Goal: Transaction & Acquisition: Purchase product/service

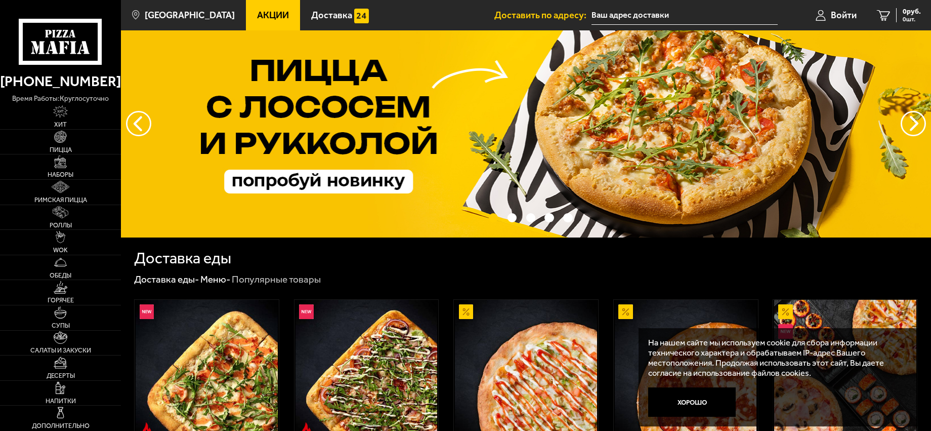
scroll to position [152, 0]
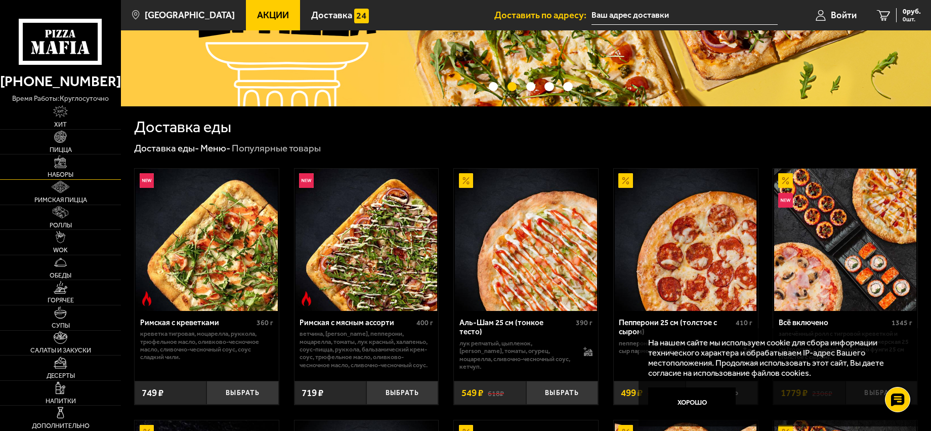
click at [55, 167] on img at bounding box center [60, 161] width 12 height 12
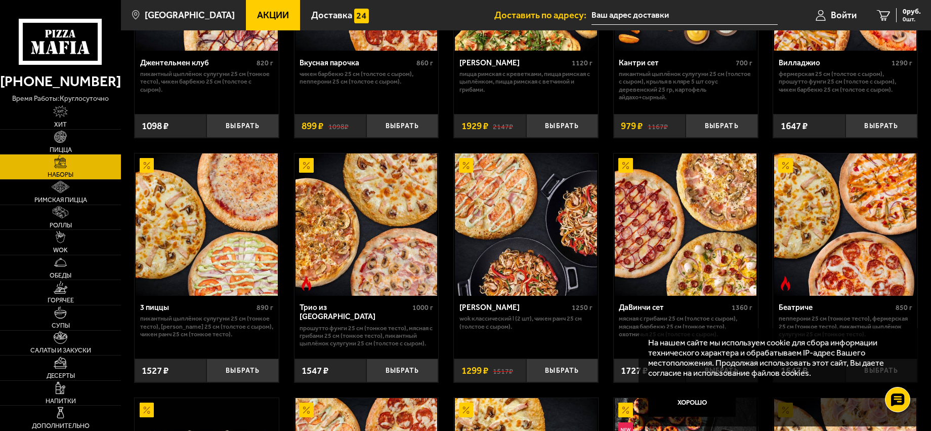
scroll to position [202, 0]
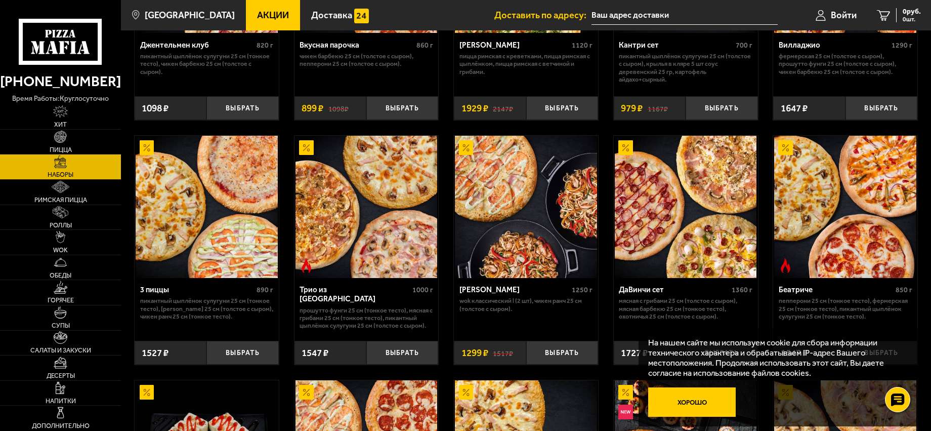
click at [690, 397] on button "Хорошо" at bounding box center [692, 401] width 88 height 29
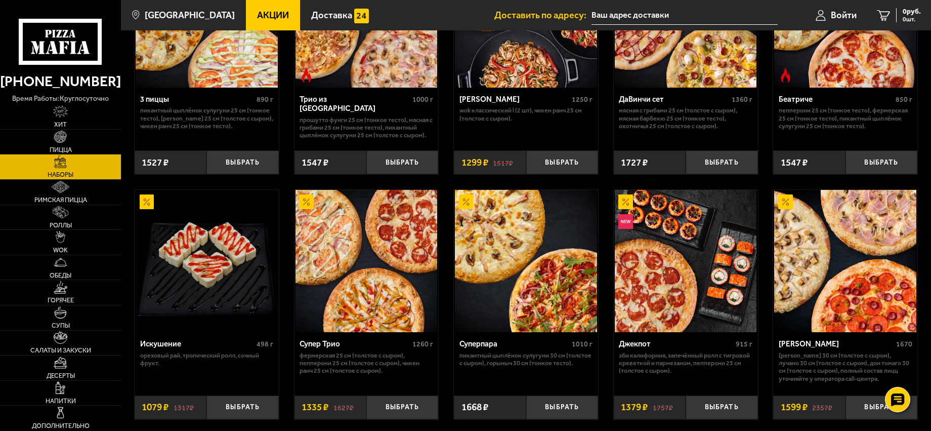
scroll to position [456, 0]
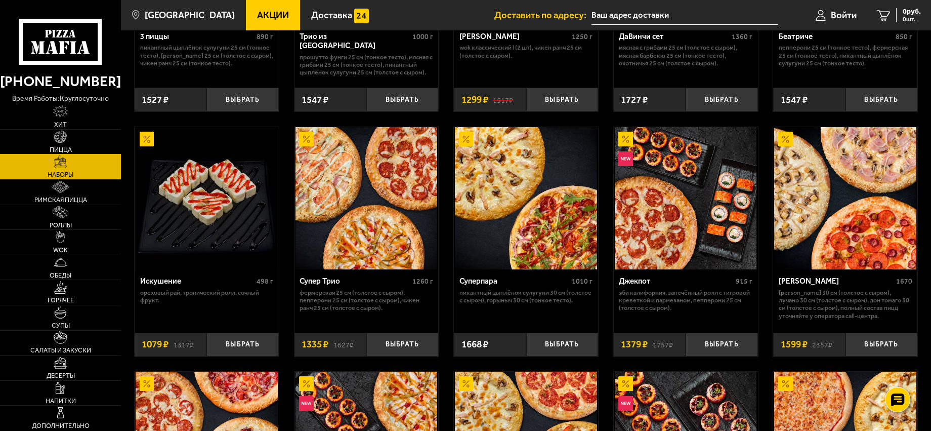
click at [63, 137] on img at bounding box center [60, 137] width 12 height 12
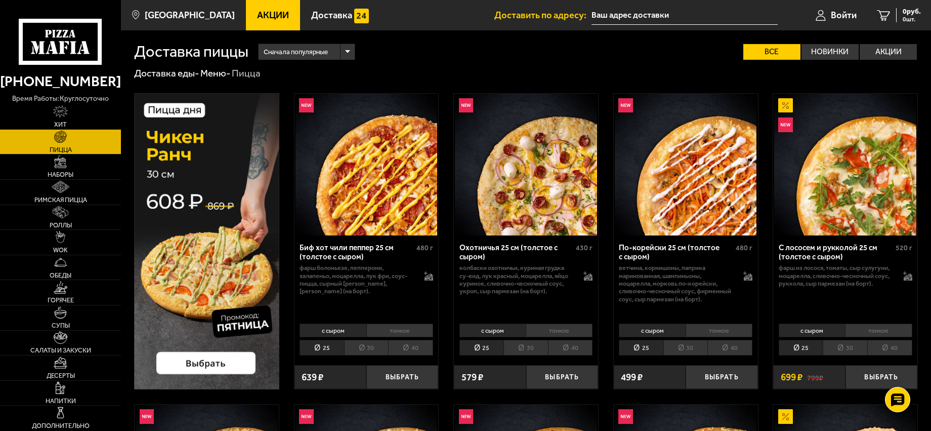
click at [368, 345] on li "30" at bounding box center [366, 347] width 45 height 15
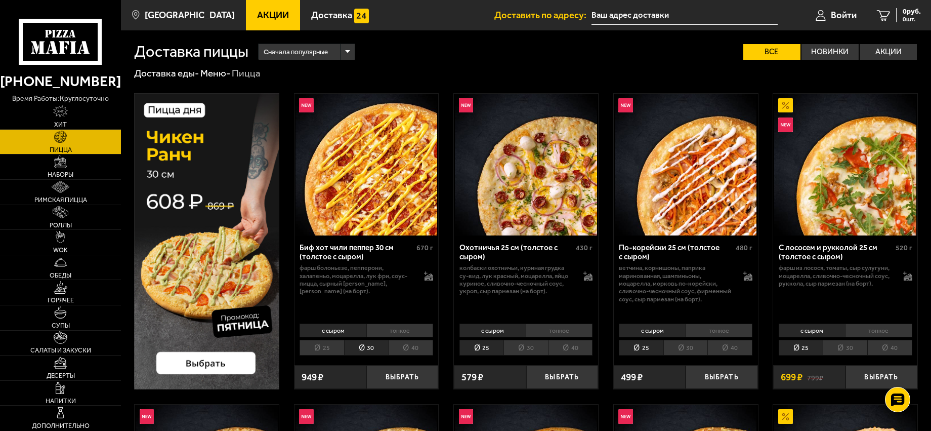
click at [524, 347] on li "30" at bounding box center [526, 347] width 45 height 15
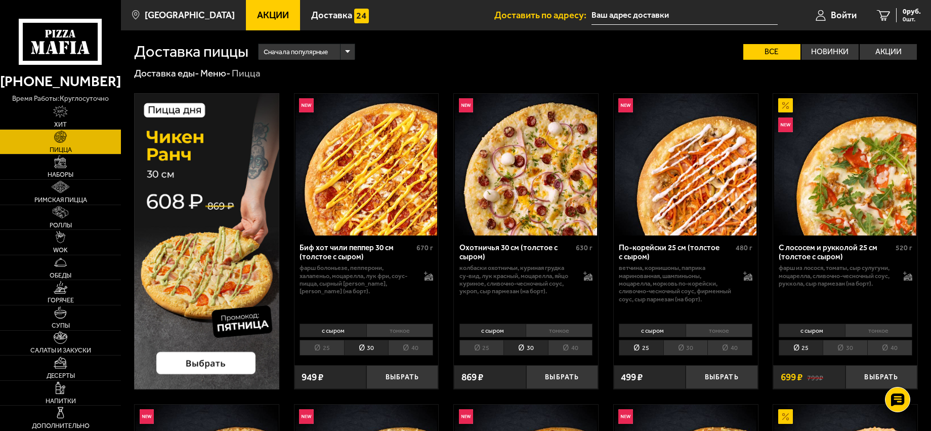
click at [690, 350] on li "30" at bounding box center [686, 347] width 45 height 15
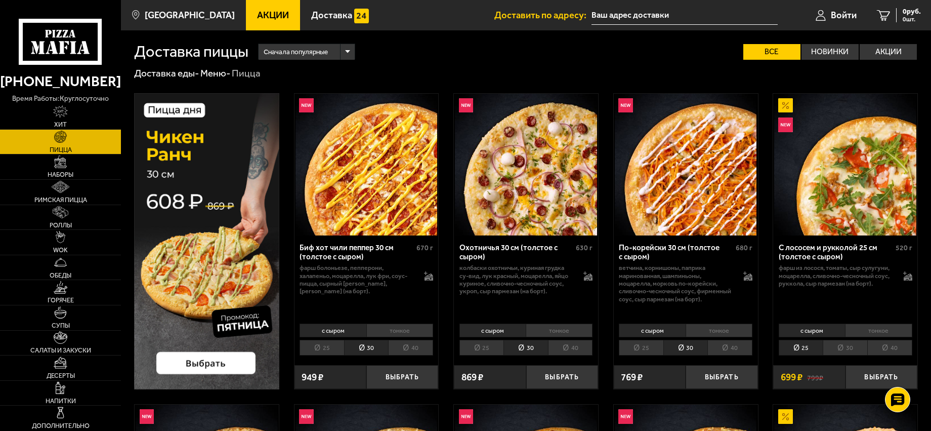
click at [853, 347] on li "30" at bounding box center [845, 347] width 45 height 15
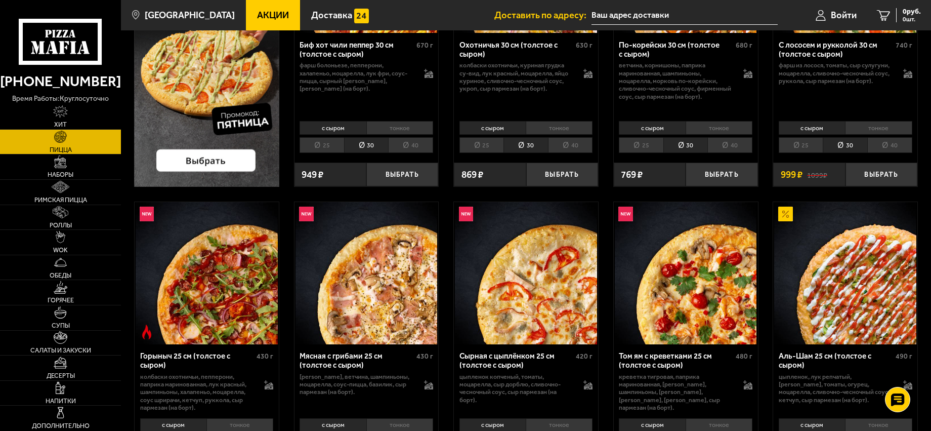
scroll to position [253, 0]
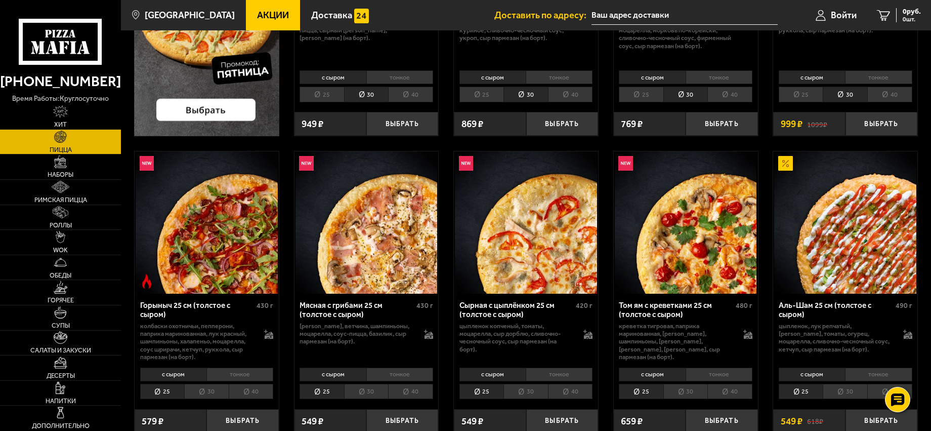
click at [518, 389] on li "30" at bounding box center [526, 391] width 45 height 15
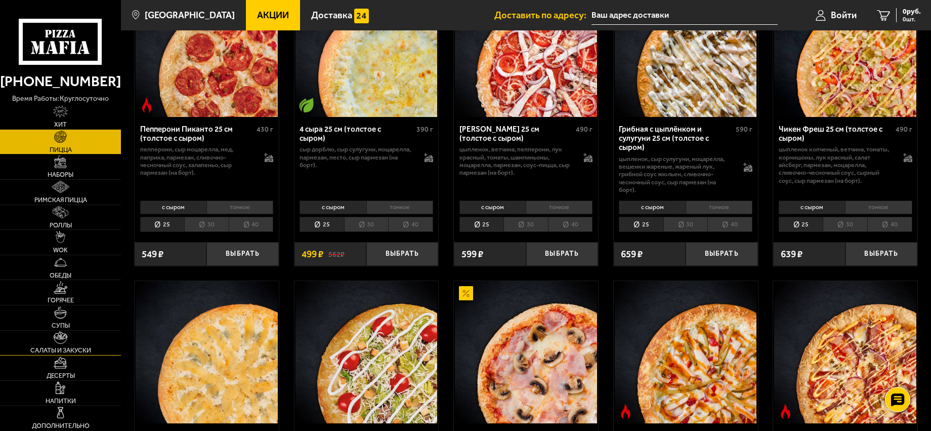
scroll to position [709, 0]
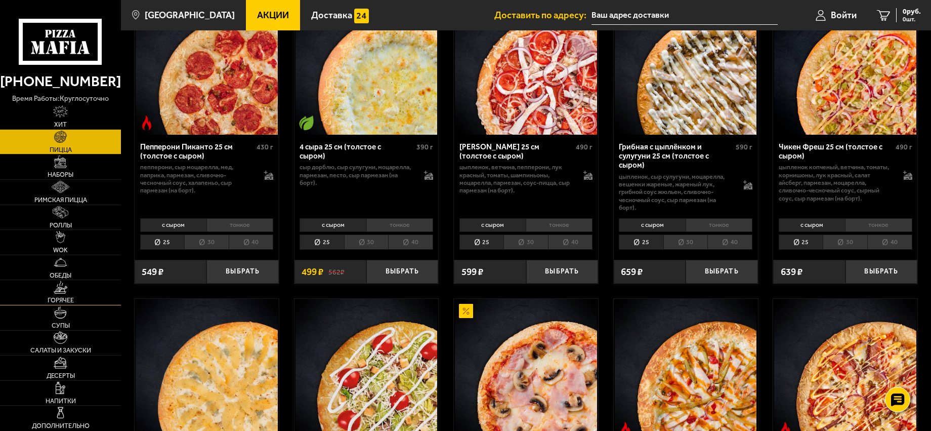
click at [39, 296] on link "Горячее" at bounding box center [60, 292] width 121 height 25
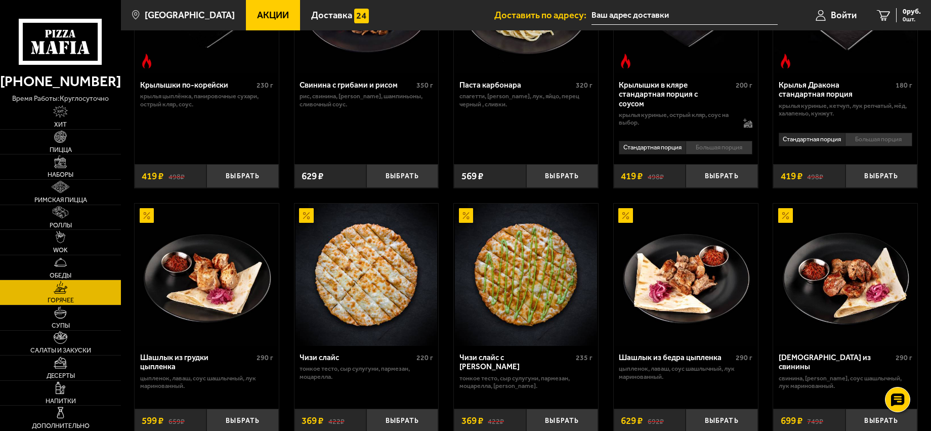
scroll to position [456, 0]
